Goal: Navigation & Orientation: Find specific page/section

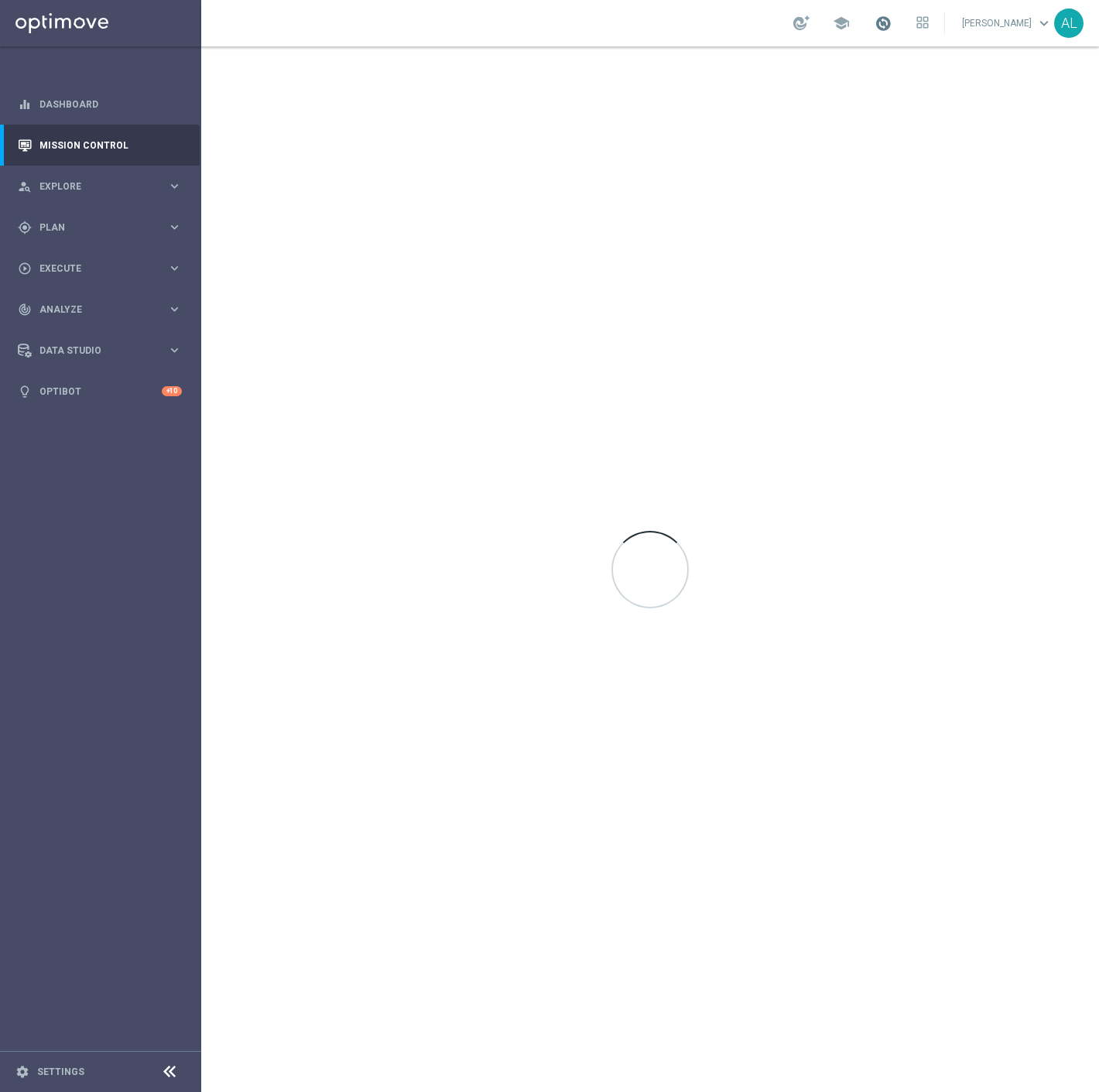
click at [886, 24] on span at bounding box center [883, 23] width 17 height 17
